Goal: Information Seeking & Learning: Learn about a topic

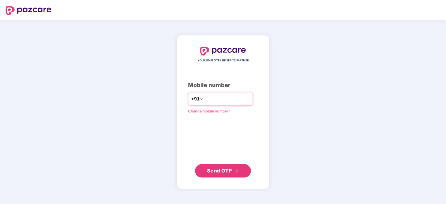
click at [197, 99] on div "+91" at bounding box center [220, 99] width 65 height 13
click at [206, 101] on input "number" at bounding box center [227, 99] width 46 height 9
type input "**********"
click at [214, 171] on span "Send OTP" at bounding box center [219, 171] width 25 height 6
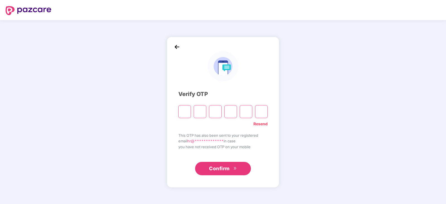
type input "*"
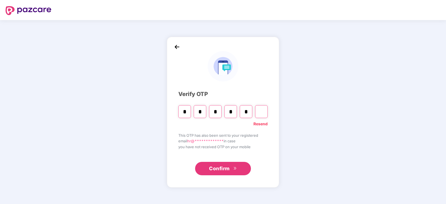
type input "*"
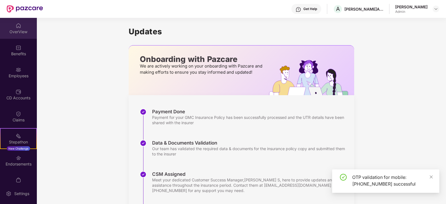
click at [18, 30] on div "OverView" at bounding box center [18, 32] width 37 height 6
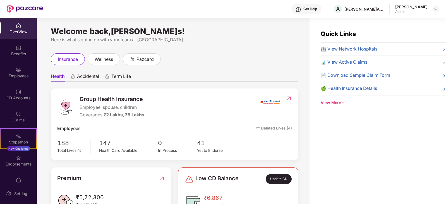
click at [350, 49] on span "🏥 View Network Hospitals" at bounding box center [349, 49] width 57 height 7
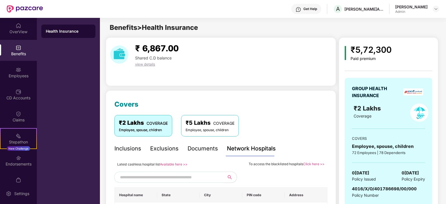
scroll to position [28, 0]
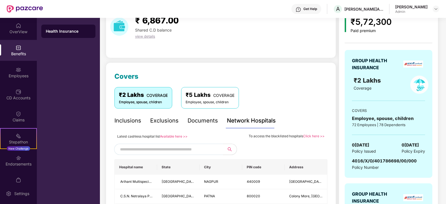
click at [141, 146] on input "text" at bounding box center [168, 149] width 96 height 8
type input "*****"
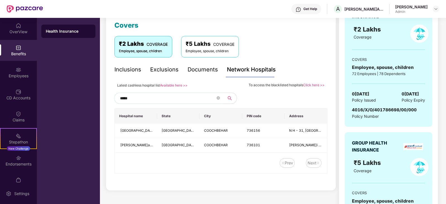
scroll to position [84, 0]
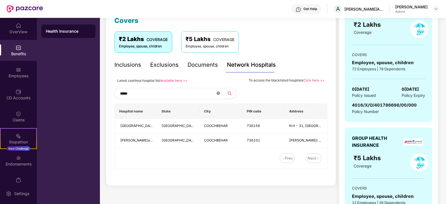
click at [218, 92] on icon "close-circle" at bounding box center [218, 93] width 3 height 3
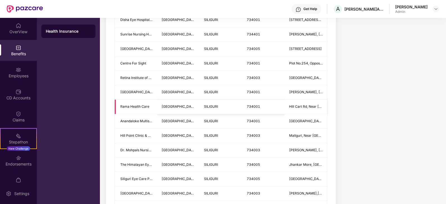
scroll to position [383, 0]
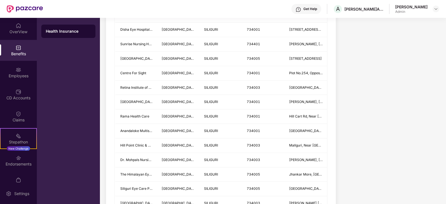
type input "********"
click at [20, 46] on img at bounding box center [19, 48] width 6 height 6
click at [21, 51] on div "Benefits" at bounding box center [18, 50] width 37 height 21
click at [19, 24] on img at bounding box center [19, 26] width 6 height 6
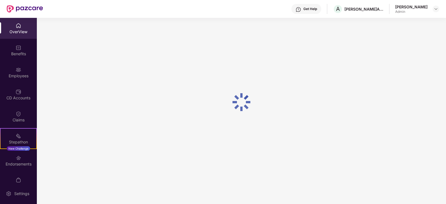
scroll to position [18, 0]
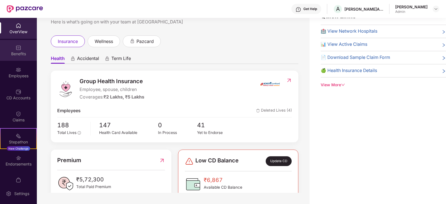
click at [20, 54] on div "Benefits" at bounding box center [18, 54] width 37 height 6
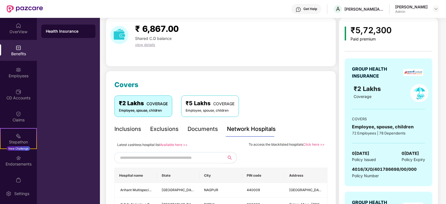
scroll to position [28, 0]
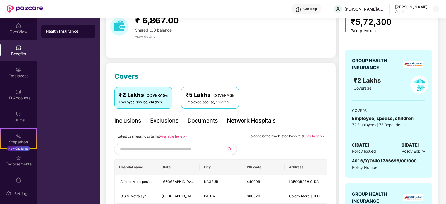
click at [133, 118] on div "Inclusions" at bounding box center [128, 120] width 27 height 9
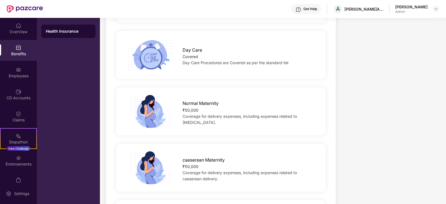
scroll to position [559, 0]
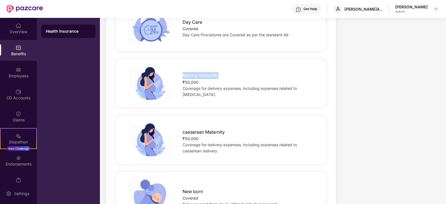
drag, startPoint x: 183, startPoint y: 77, endPoint x: 198, endPoint y: 90, distance: 19.8
click at [219, 79] on span "Normal Maternity" at bounding box center [201, 75] width 36 height 7
drag, startPoint x: 185, startPoint y: 84, endPoint x: 211, endPoint y: 82, distance: 25.8
click at [211, 82] on div "₹50,000" at bounding box center [250, 82] width 134 height 6
drag, startPoint x: 199, startPoint y: 131, endPoint x: 232, endPoint y: 132, distance: 32.4
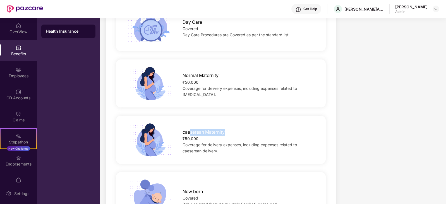
click at [232, 132] on div "caeserean Maternity" at bounding box center [250, 131] width 134 height 10
drag, startPoint x: 185, startPoint y: 140, endPoint x: 201, endPoint y: 139, distance: 15.4
click at [201, 139] on div "₹50,000" at bounding box center [250, 139] width 134 height 6
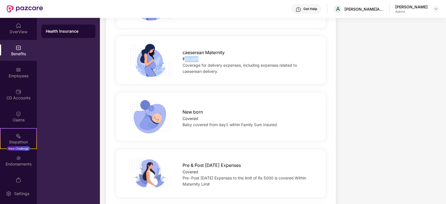
scroll to position [610, 0]
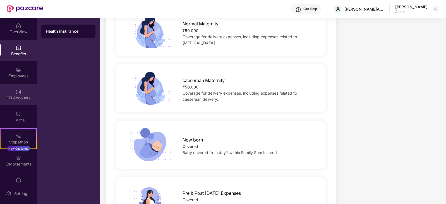
click at [20, 97] on div "CD Accounts" at bounding box center [18, 98] width 37 height 6
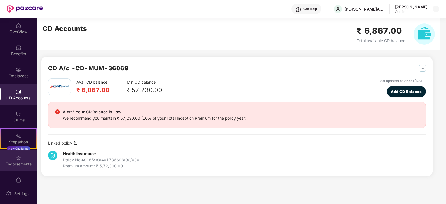
click at [12, 161] on div "Endorsements" at bounding box center [18, 160] width 37 height 21
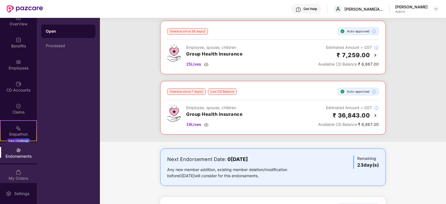
scroll to position [11, 0]
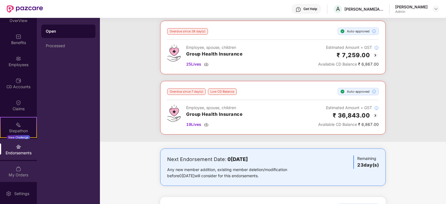
click at [13, 172] on div "My Orders" at bounding box center [18, 175] width 37 height 6
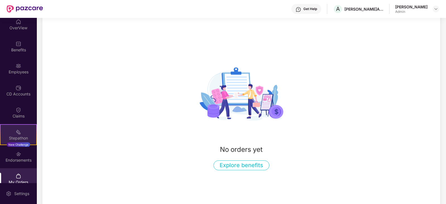
scroll to position [0, 0]
